Goal: Check status: Check status

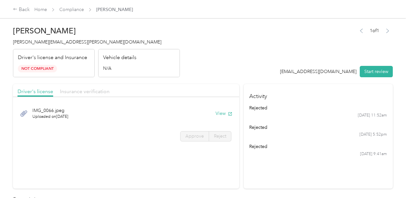
click at [89, 90] on span "Insurance verification" at bounding box center [85, 91] width 50 height 6
click at [222, 116] on button "View" at bounding box center [223, 113] width 17 height 7
click at [25, 9] on div "Back" at bounding box center [21, 10] width 17 height 8
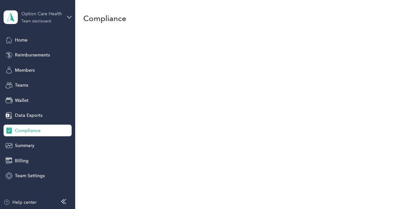
click at [46, 17] on div "Option Care Health" at bounding box center [41, 13] width 41 height 7
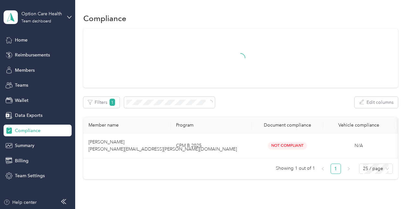
click at [48, 84] on div "Log out" at bounding box center [71, 82] width 127 height 11
